Goal: Navigation & Orientation: Find specific page/section

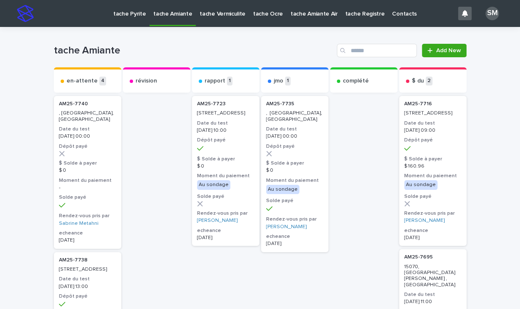
click at [123, 17] on p "tache Pyrite" at bounding box center [129, 9] width 32 height 18
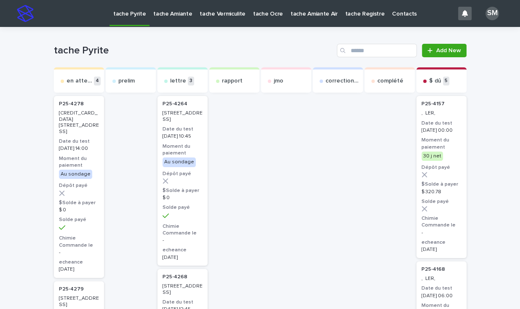
click at [156, 19] on link "tache Amiante" at bounding box center [172, 13] width 46 height 26
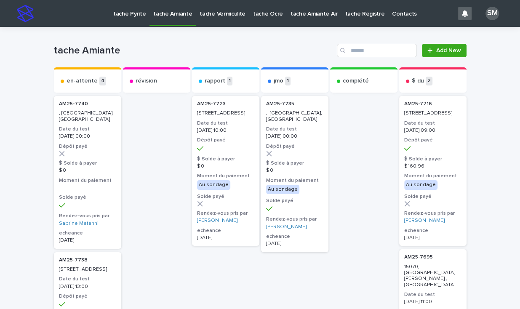
click at [198, 19] on link "tache Vermiculite" at bounding box center [222, 13] width 53 height 26
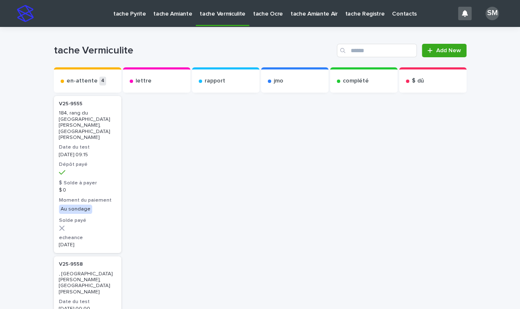
click at [169, 16] on p "tache Amiante" at bounding box center [172, 9] width 39 height 18
